Goal: Transaction & Acquisition: Purchase product/service

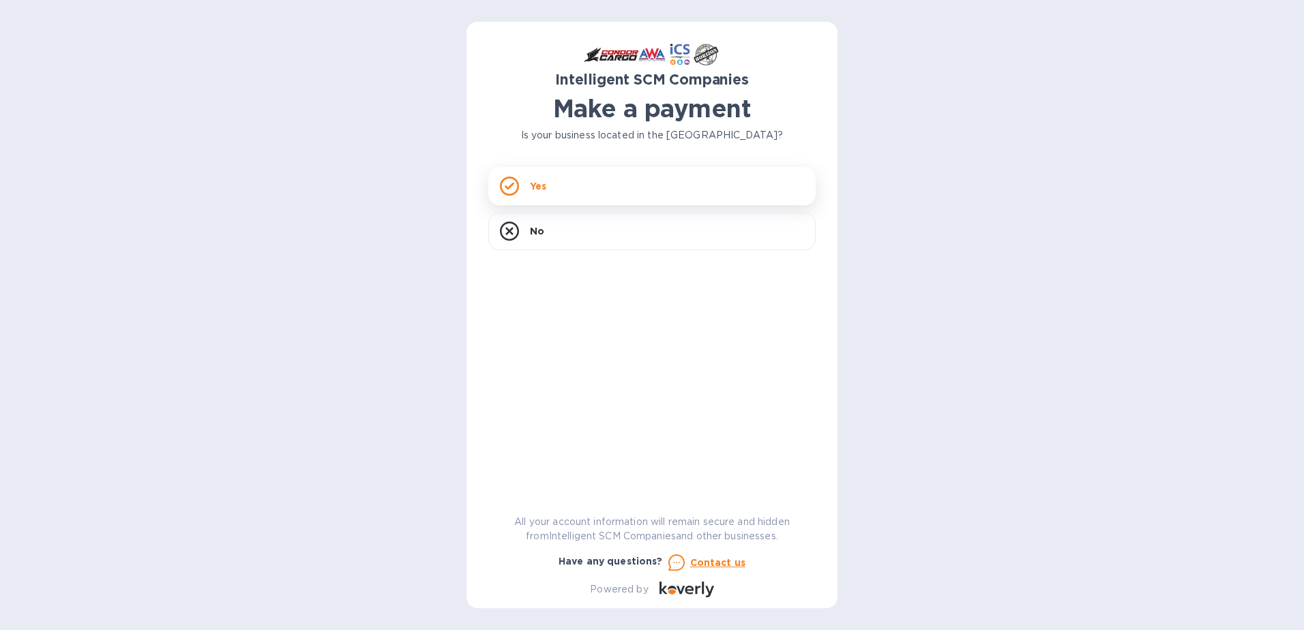
click at [531, 186] on p "Yes" at bounding box center [538, 186] width 16 height 14
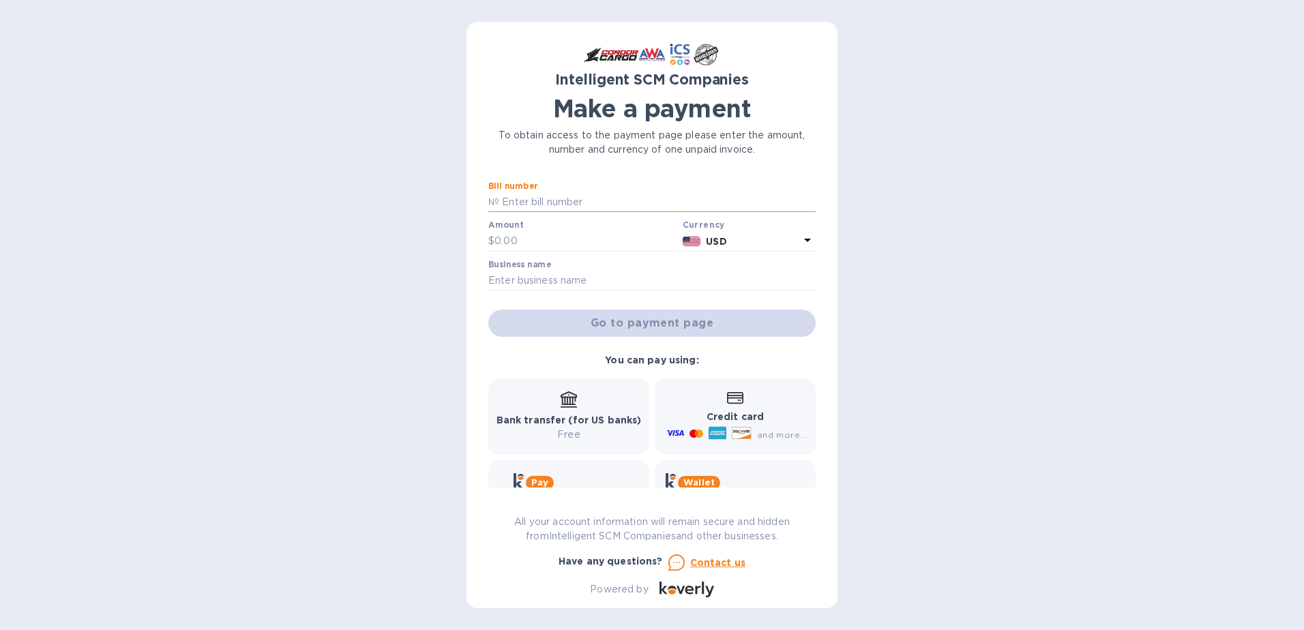
click at [570, 201] on input "text" at bounding box center [657, 202] width 317 height 20
click at [566, 203] on input "text" at bounding box center [657, 202] width 317 height 20
paste input "OOLU2310992030"
type input "OOLU2310992030"
click at [520, 238] on input "text" at bounding box center [586, 241] width 183 height 20
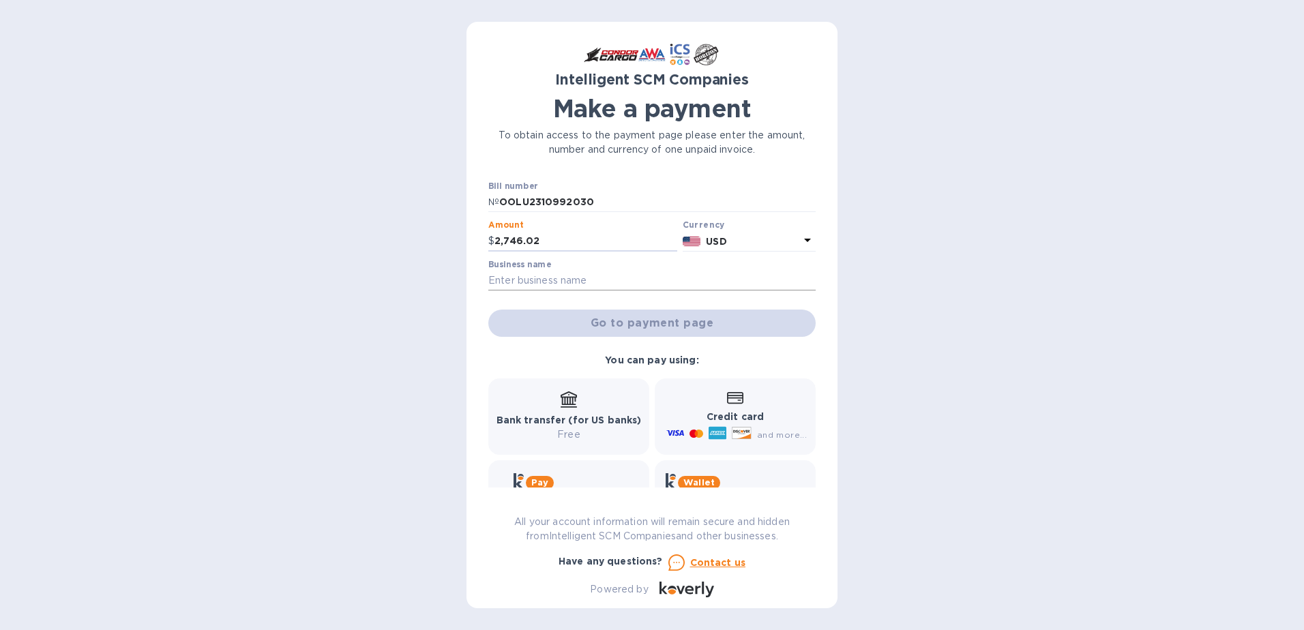
type input "2,746.02"
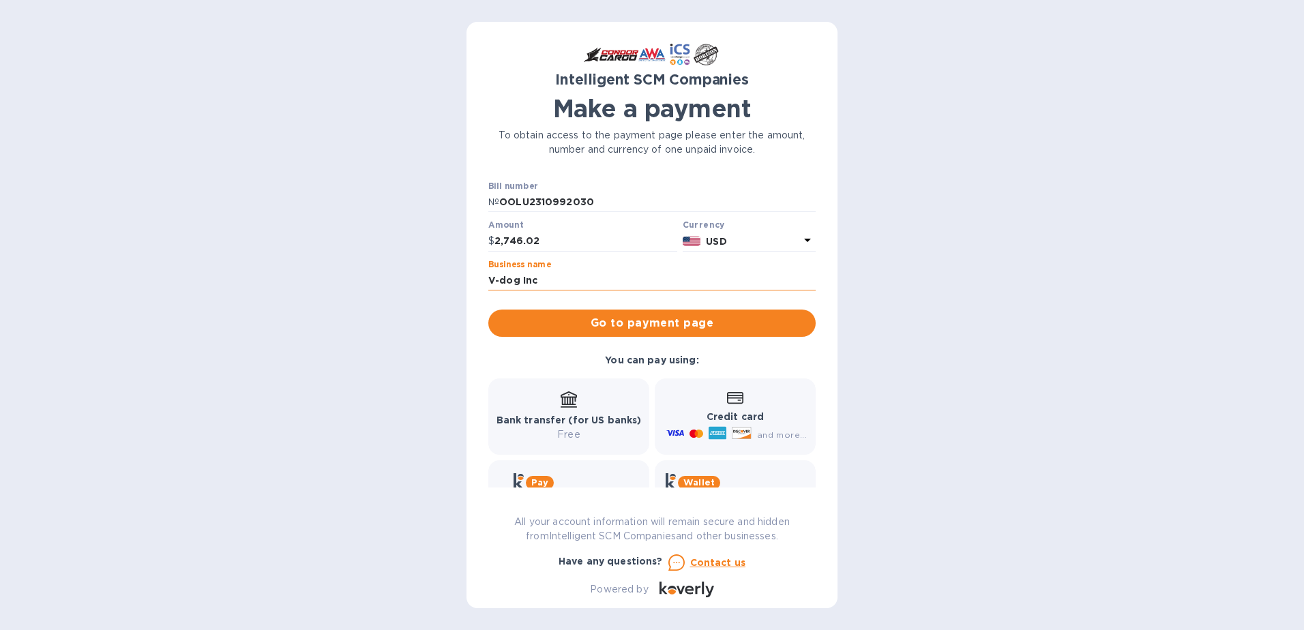
type input "V-dog Inc"
click at [563, 413] on div "Bank transfer (for US banks) Free" at bounding box center [569, 417] width 145 height 50
click at [679, 330] on span "Go to payment page" at bounding box center [652, 323] width 306 height 16
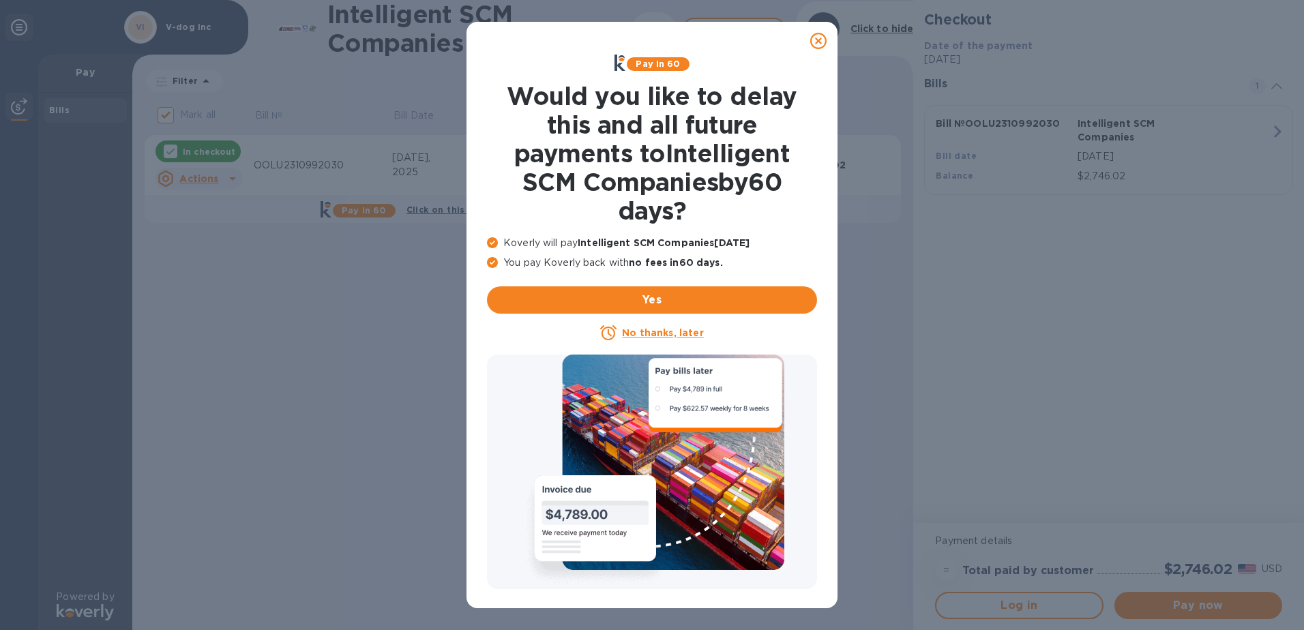
click at [819, 41] on icon at bounding box center [818, 41] width 16 height 16
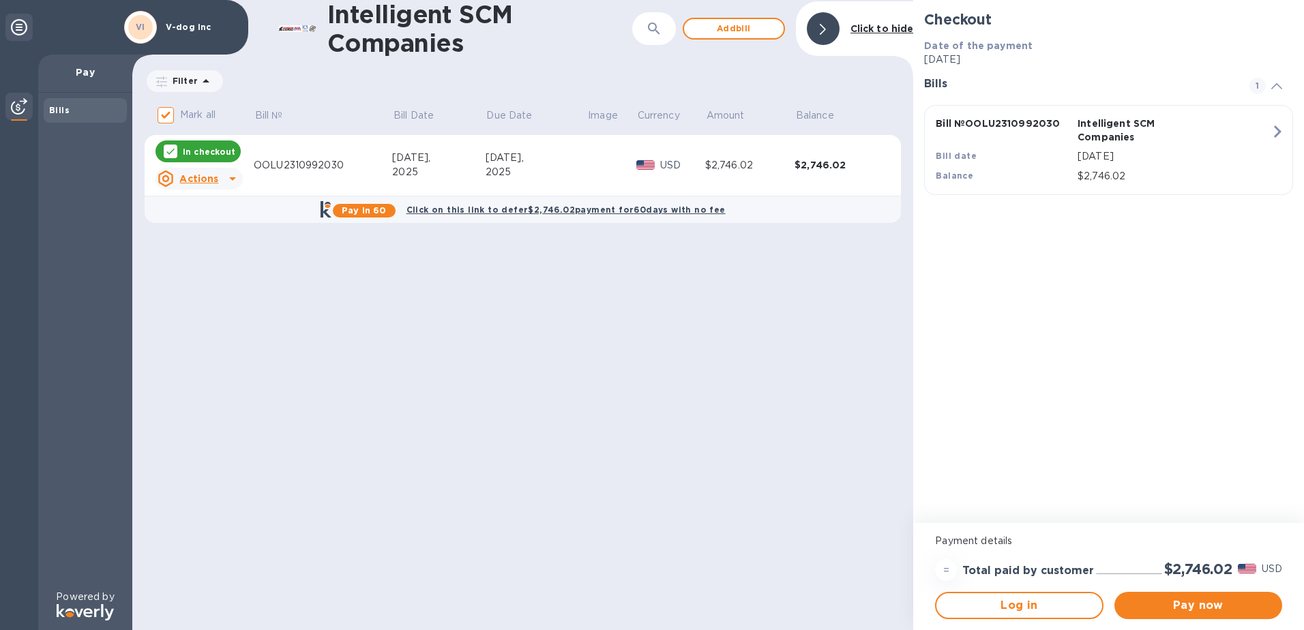
click at [295, 167] on div "OOLU2310992030" at bounding box center [323, 165] width 138 height 14
click at [1179, 607] on span "Pay now" at bounding box center [1199, 606] width 146 height 16
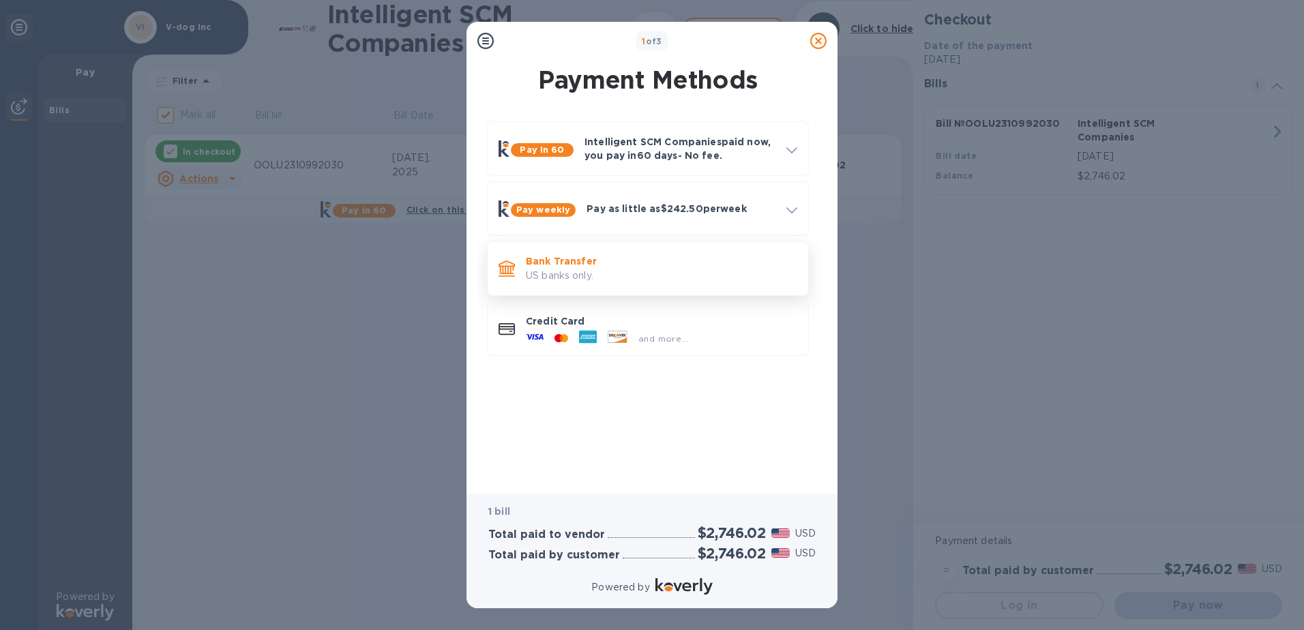
click at [568, 266] on p "Bank Transfer" at bounding box center [661, 261] width 271 height 14
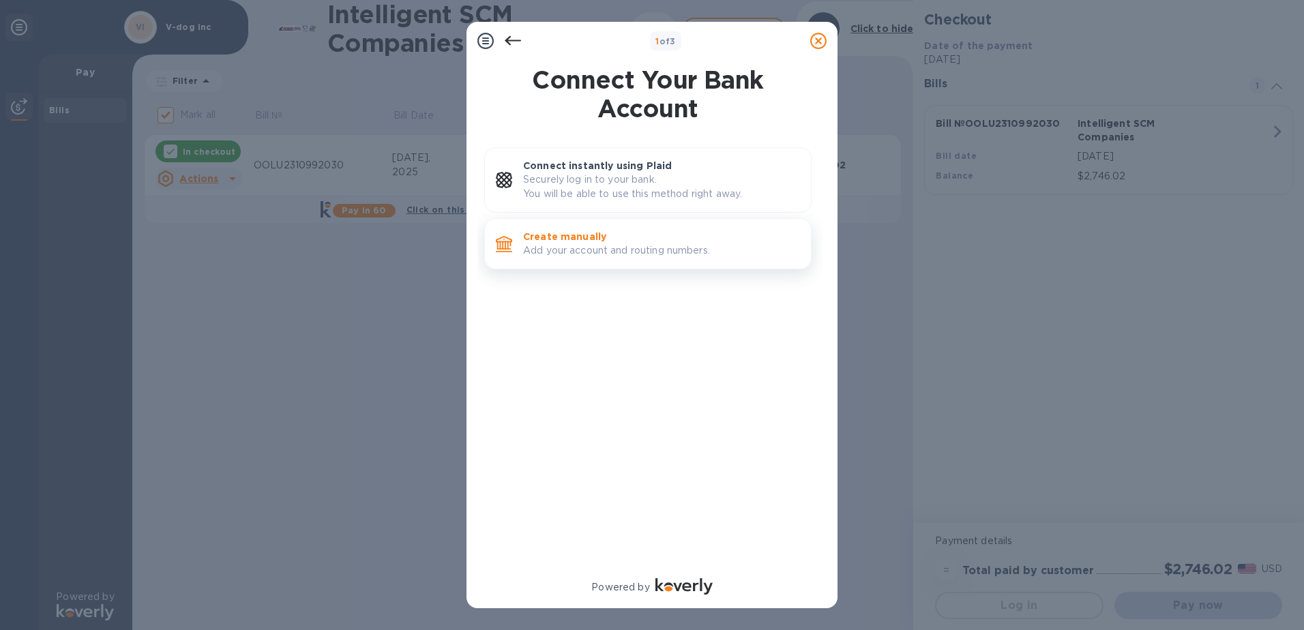
click at [613, 247] on p "Add your account and routing numbers." at bounding box center [661, 251] width 277 height 14
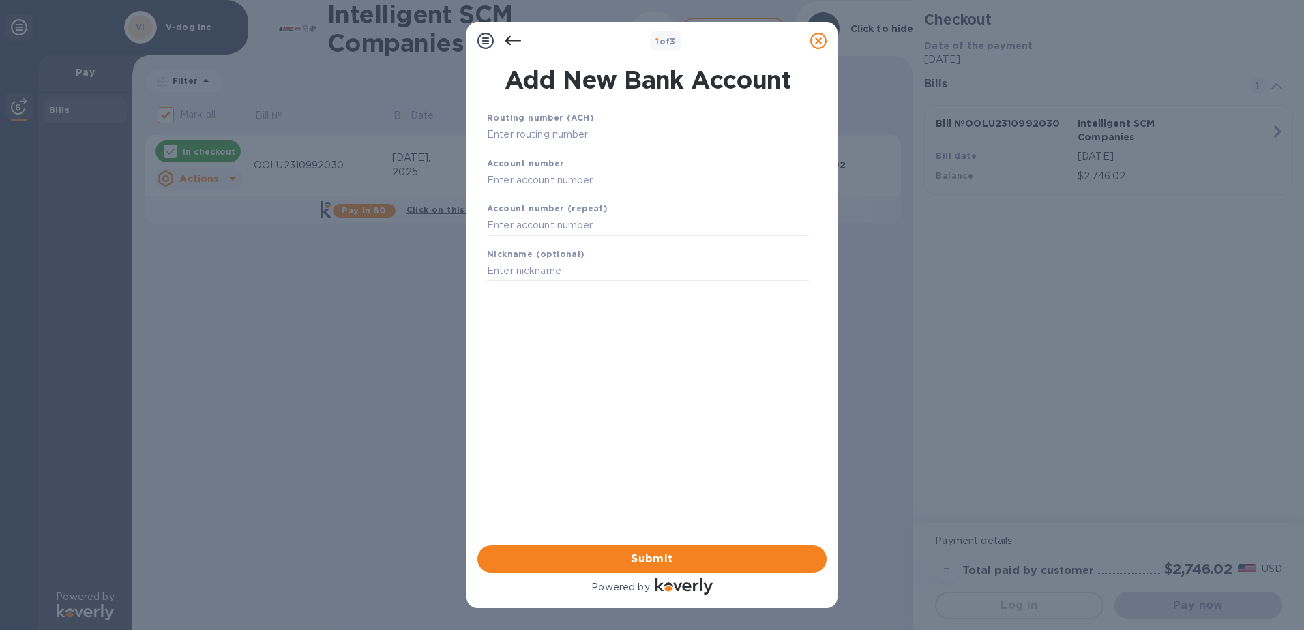
click at [578, 136] on input "text" at bounding box center [648, 135] width 322 height 20
type input "121000358"
click at [565, 193] on input "text" at bounding box center [648, 197] width 322 height 20
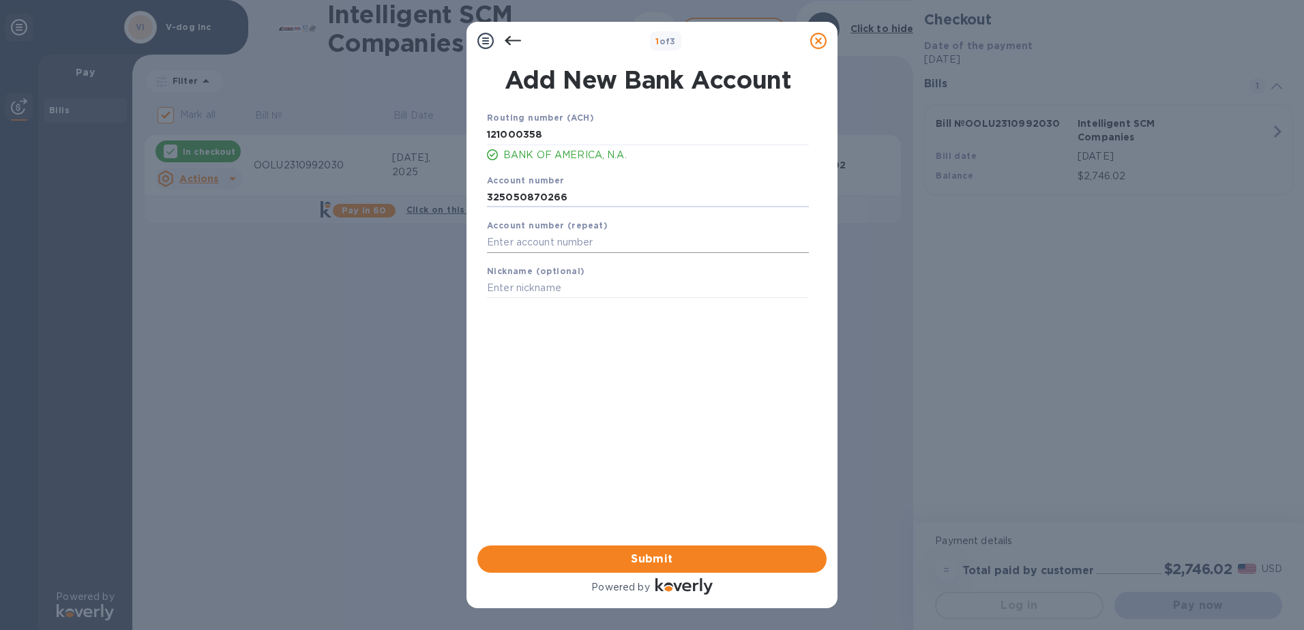
type input "325050870266"
click at [531, 238] on input "text" at bounding box center [648, 243] width 322 height 20
type input "325050870266"
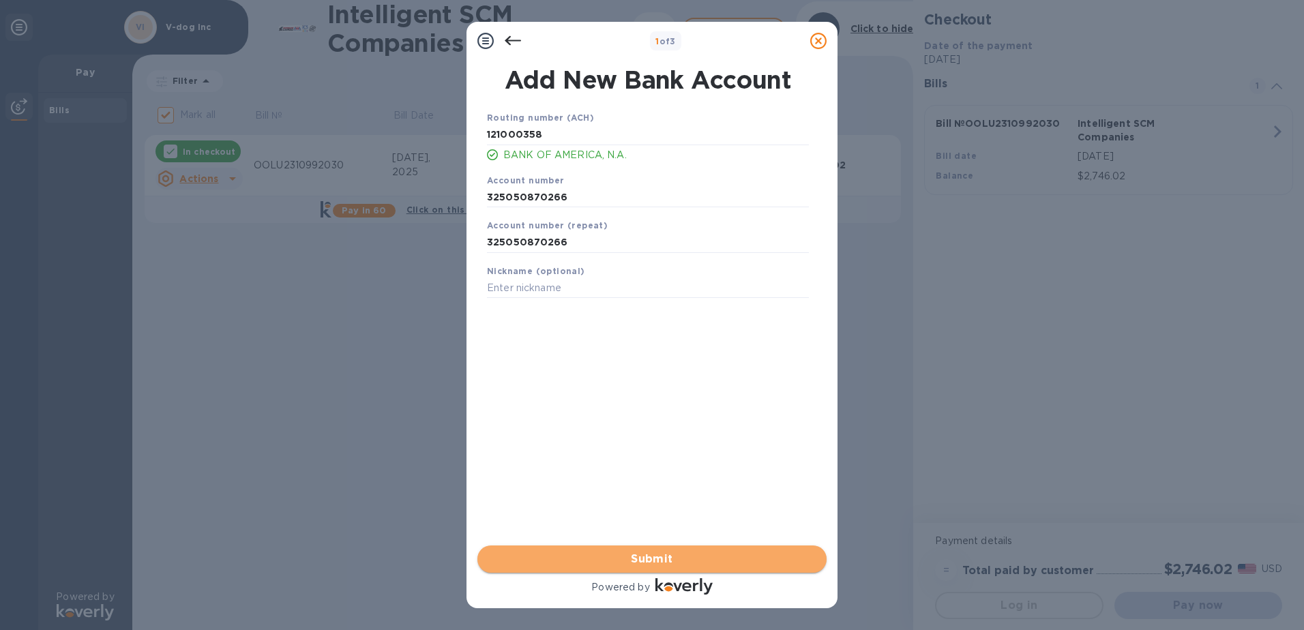
click at [656, 559] on span "Submit" at bounding box center [651, 559] width 327 height 16
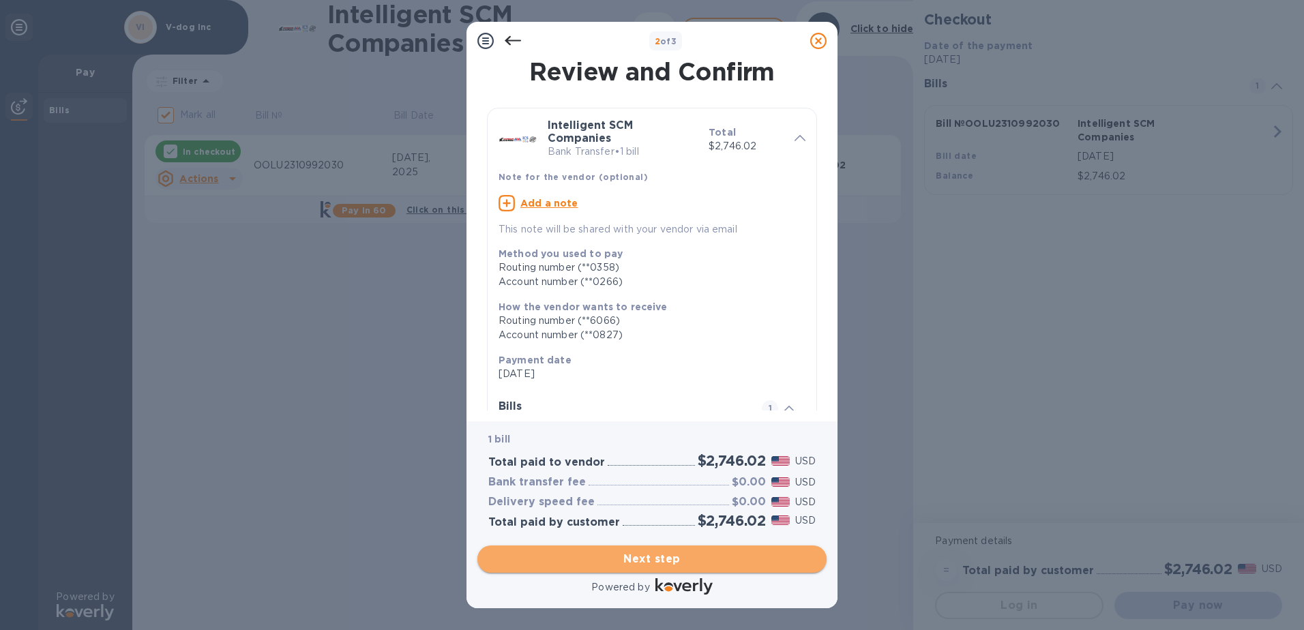
click at [660, 565] on span "Next step" at bounding box center [651, 559] width 327 height 16
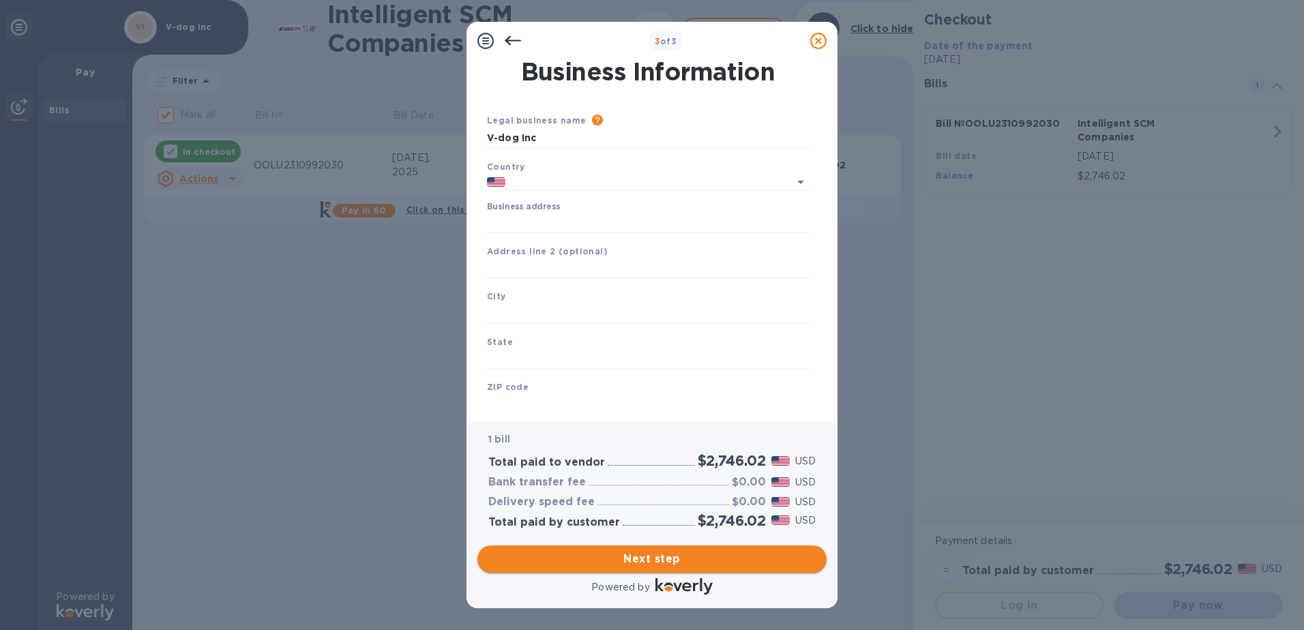
type input "[GEOGRAPHIC_DATA]"
click at [565, 220] on input "Business address" at bounding box center [648, 223] width 322 height 20
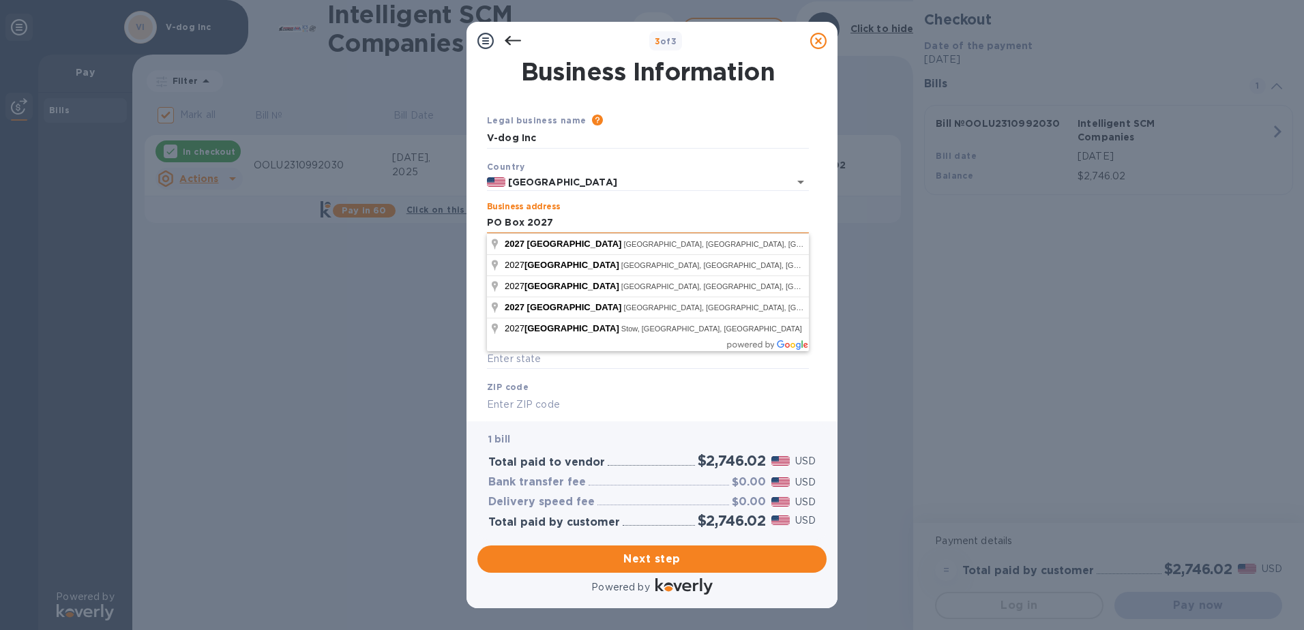
type input "PO Box 2027"
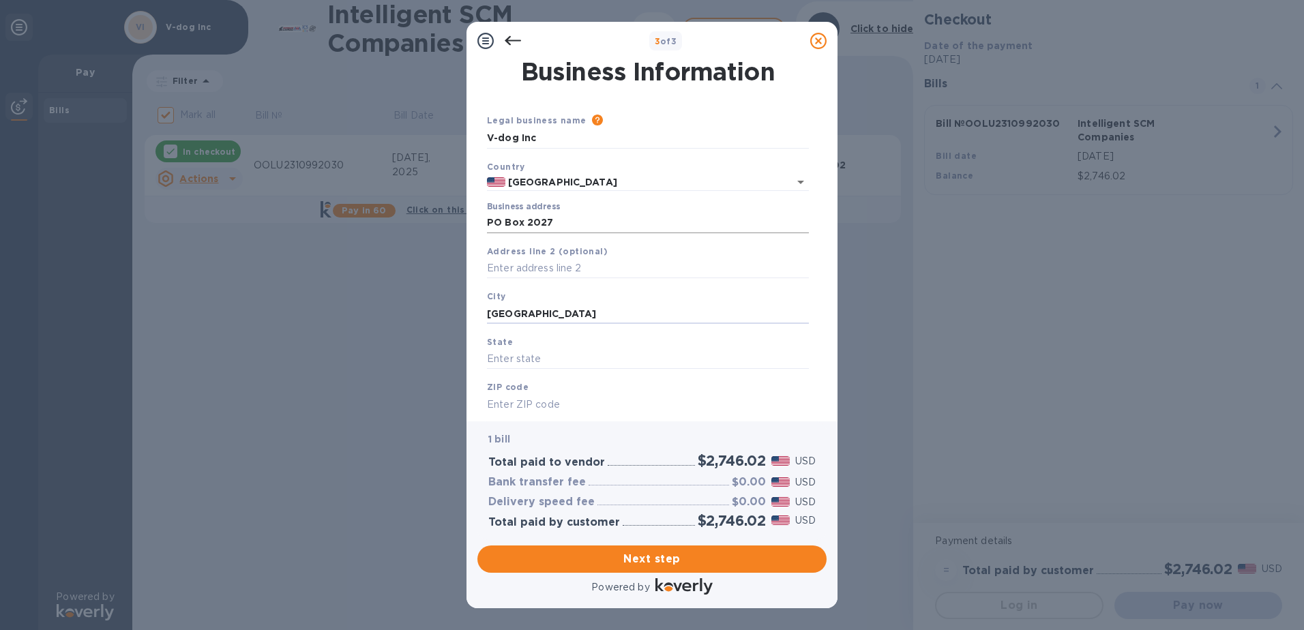
type input "[GEOGRAPHIC_DATA]"
type input "c"
type input "CA"
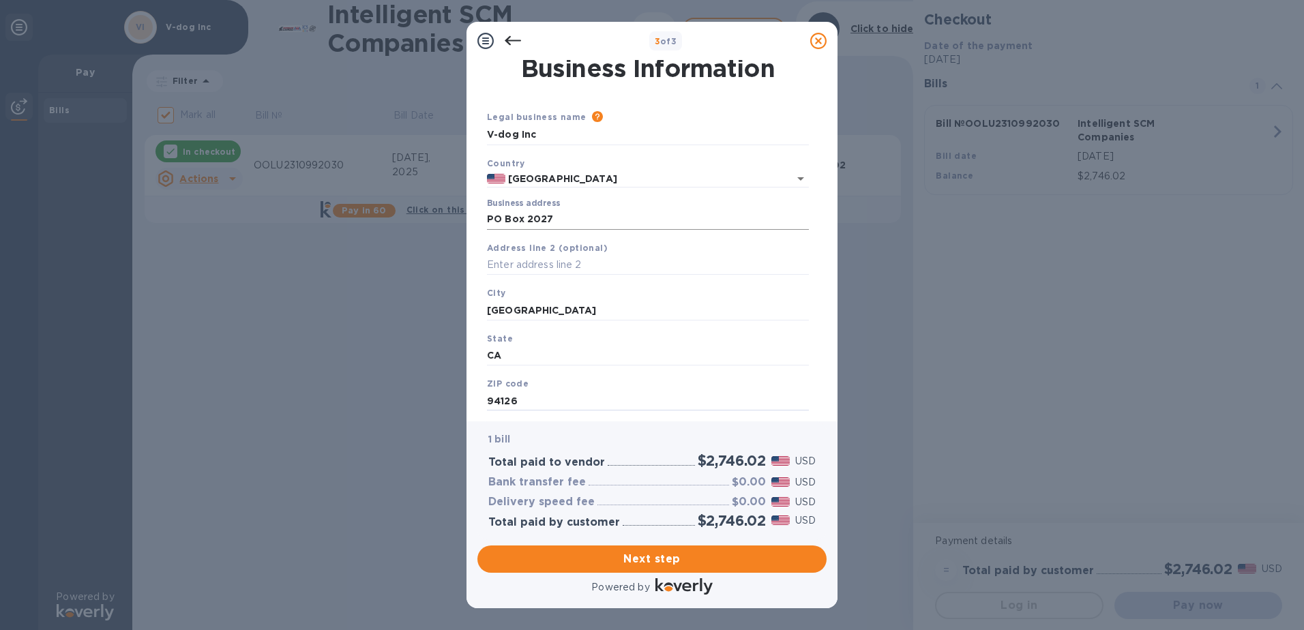
type input "94126"
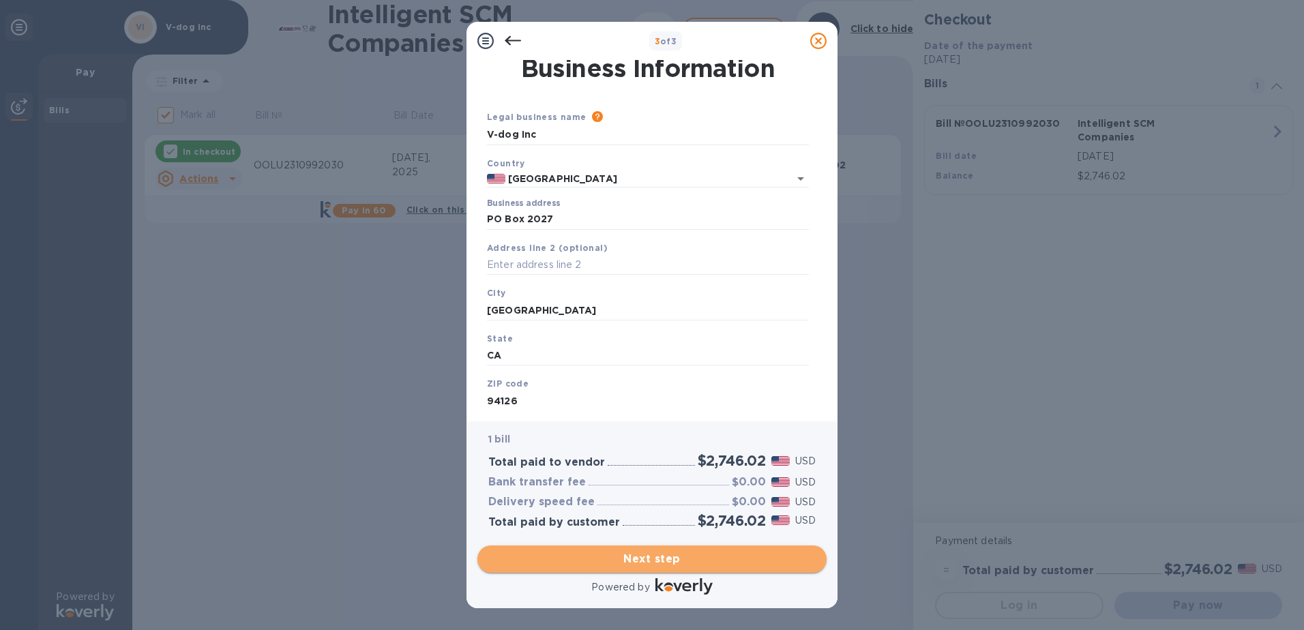
click at [666, 561] on span "Next step" at bounding box center [651, 559] width 327 height 16
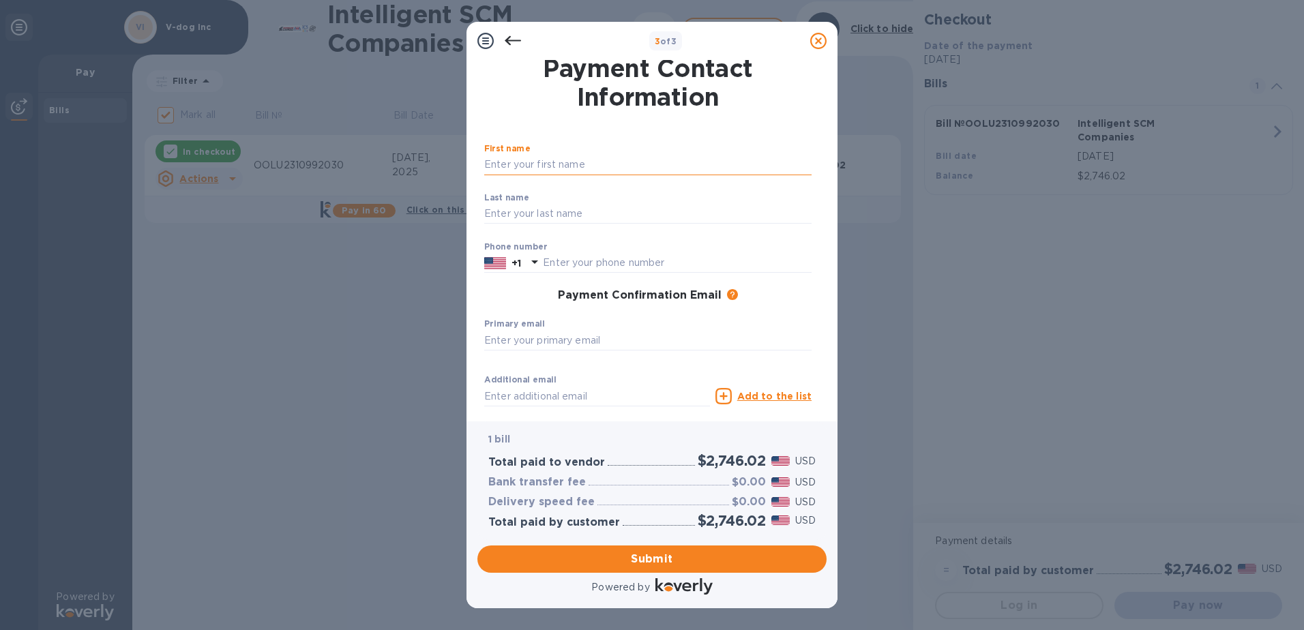
click at [567, 160] on input "text" at bounding box center [647, 165] width 327 height 20
type input "stenly"
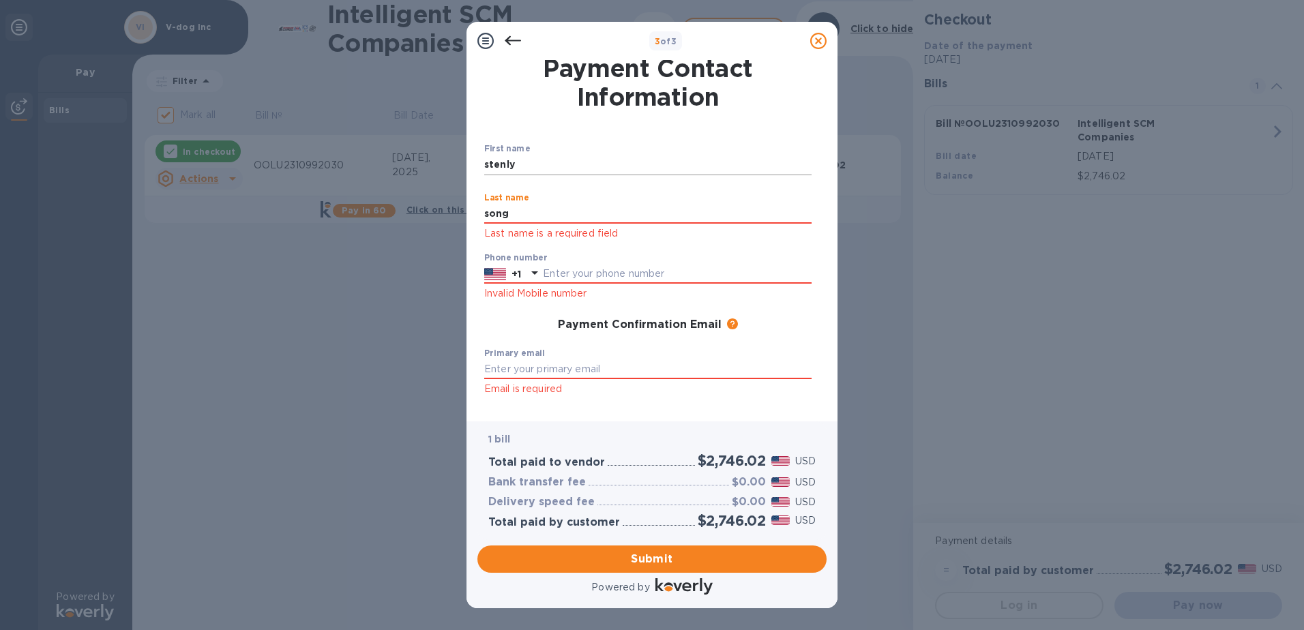
type input "song"
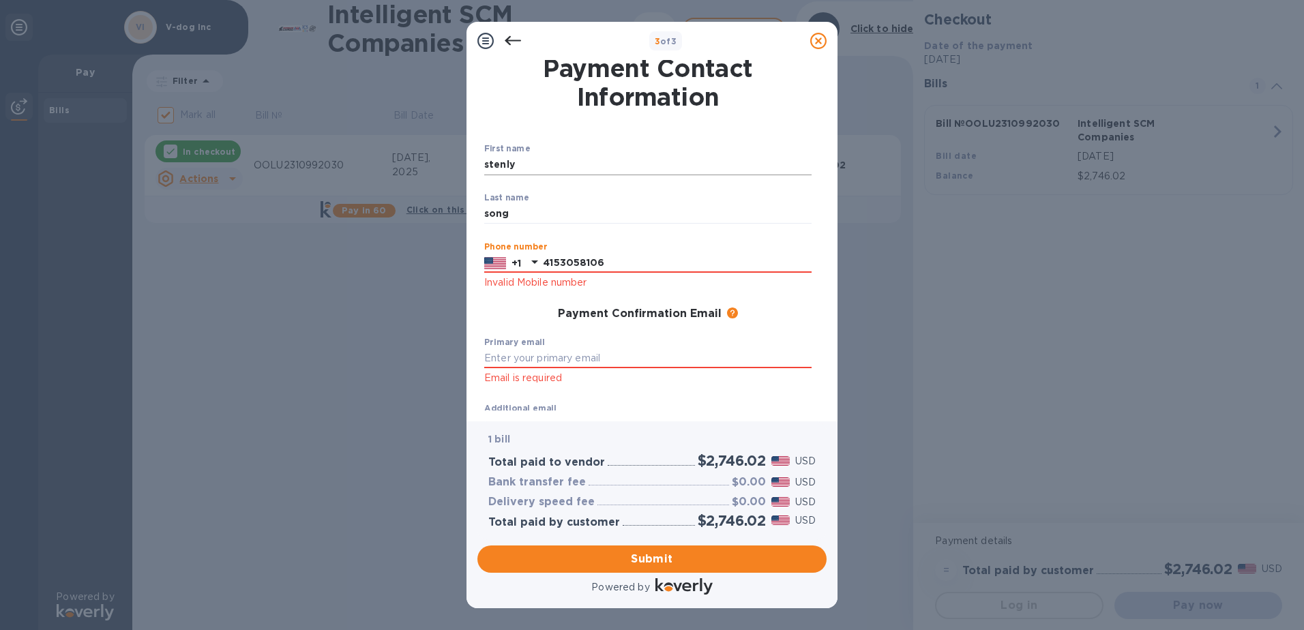
type input "4153058106"
type input "[EMAIL_ADDRESS][DOMAIN_NAME]"
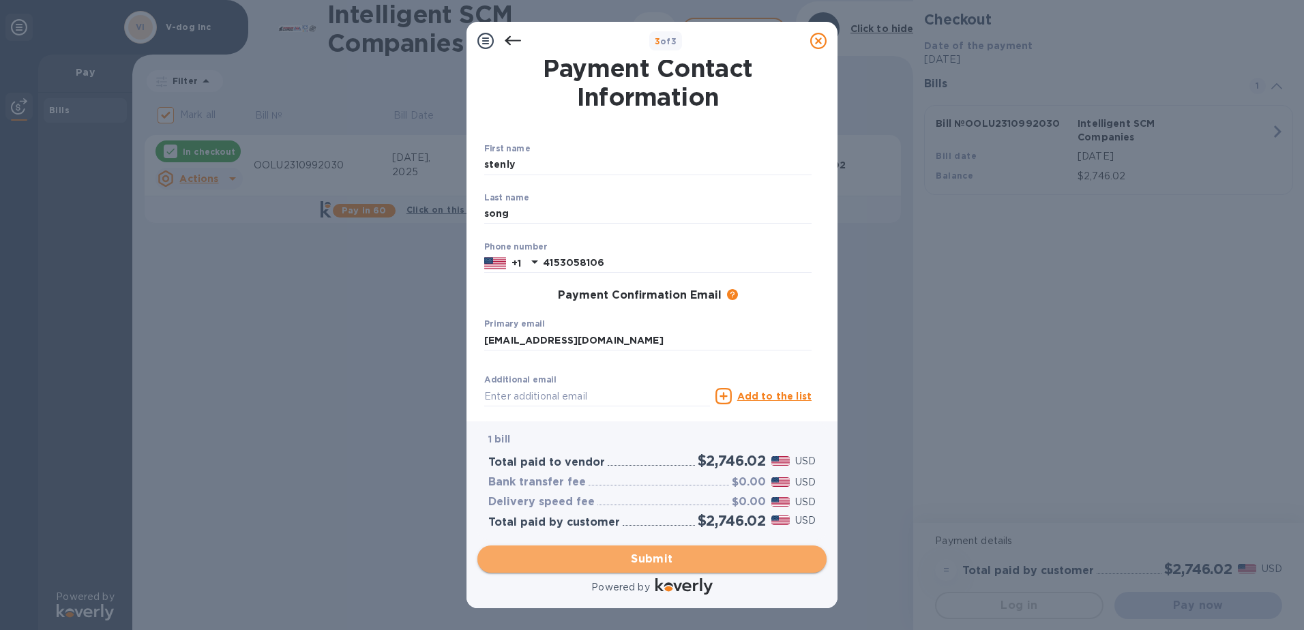
click at [670, 562] on span "Submit" at bounding box center [651, 559] width 327 height 16
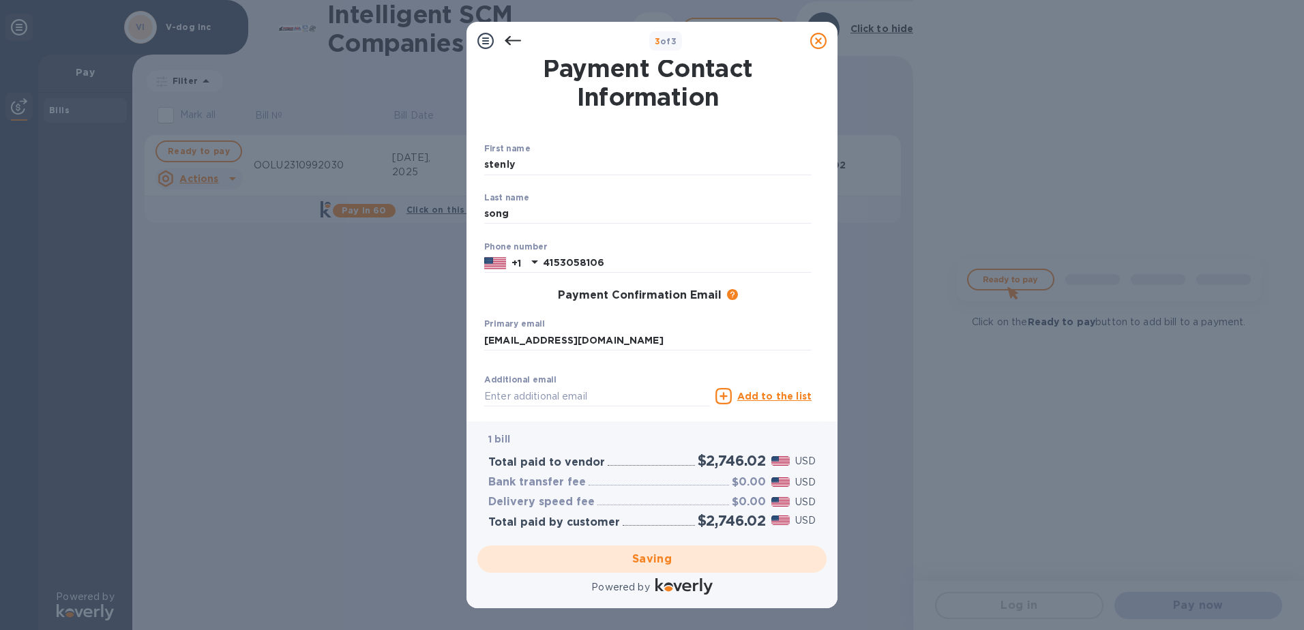
checkbox input "false"
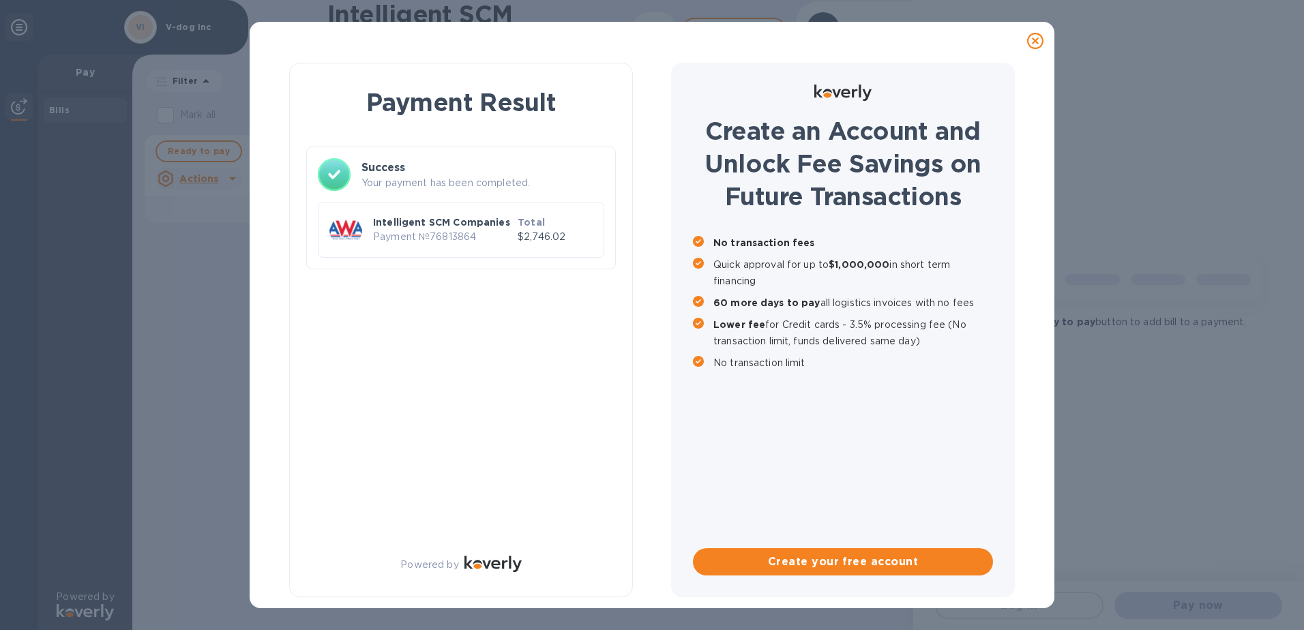
scroll to position [0, 0]
